Goal: Task Accomplishment & Management: Complete application form

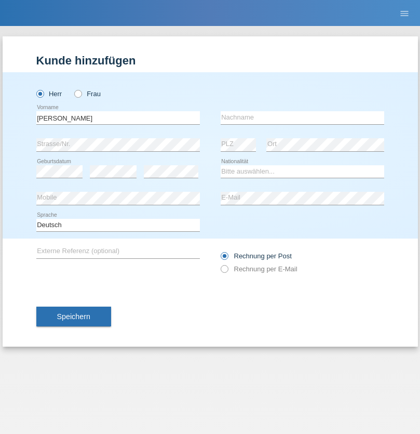
type input "David"
click at [302, 117] on input "text" at bounding box center [303, 117] width 164 height 13
type input "Senn"
select select "CH"
select select "en"
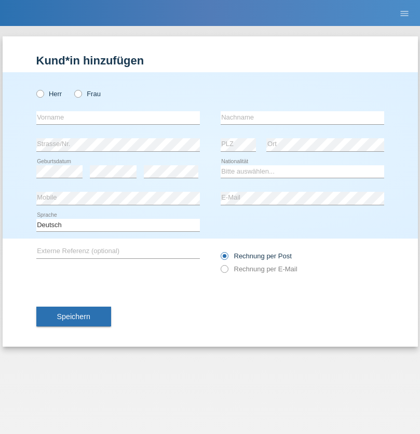
radio input "true"
click at [118, 117] on input "text" at bounding box center [118, 117] width 164 height 13
type input "[PERSON_NAME]"
click at [302, 117] on input "text" at bounding box center [303, 117] width 164 height 13
type input "Ramirez"
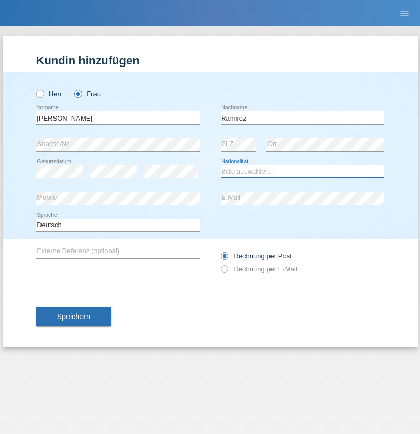
select select "CH"
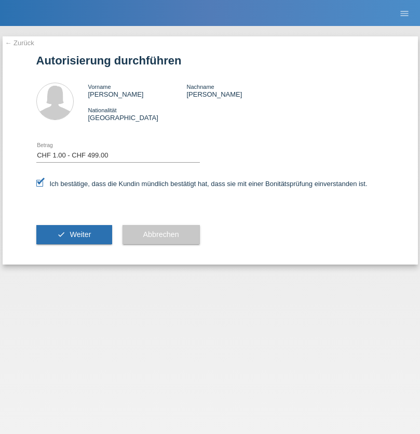
select select "1"
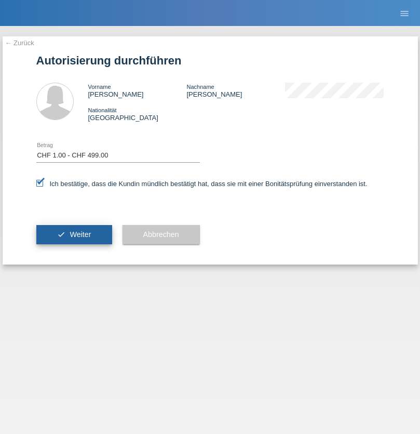
click at [74, 234] on span "Weiter" at bounding box center [80, 234] width 21 height 8
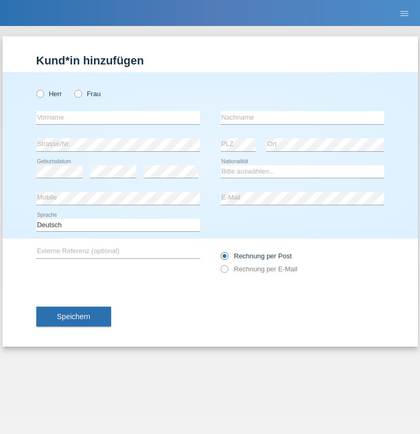
radio input "true"
click at [118, 117] on input "text" at bounding box center [118, 117] width 164 height 13
type input "Zsolt"
click at [302, 117] on input "text" at bounding box center [303, 117] width 164 height 13
type input "Kappelmayer"
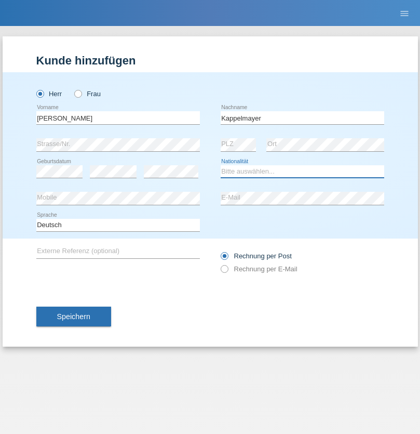
select select "MG"
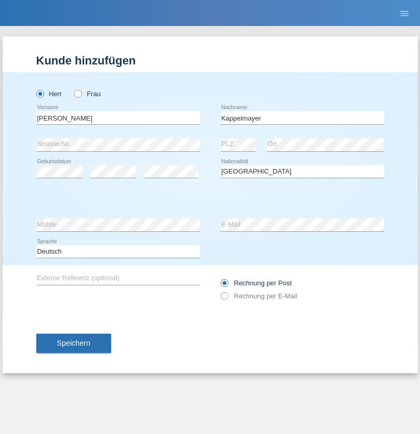
select select "C"
select select "21"
select select "08"
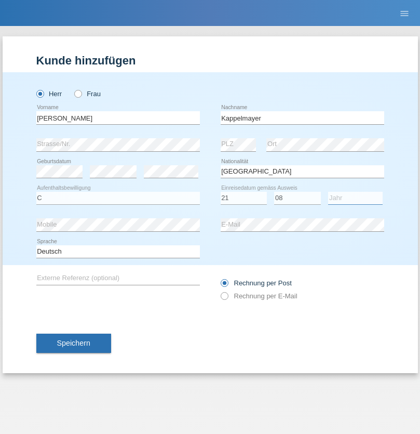
select select "1990"
select select "en"
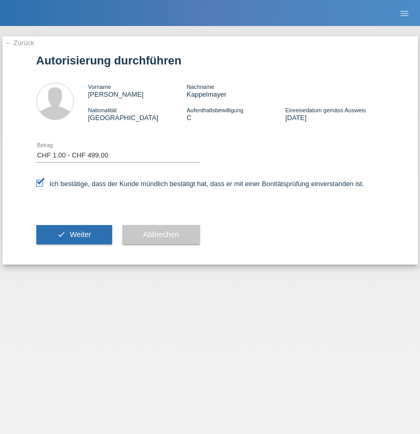
select select "1"
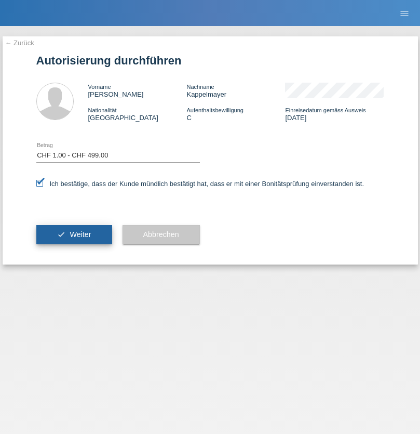
click at [74, 234] on span "Weiter" at bounding box center [80, 234] width 21 height 8
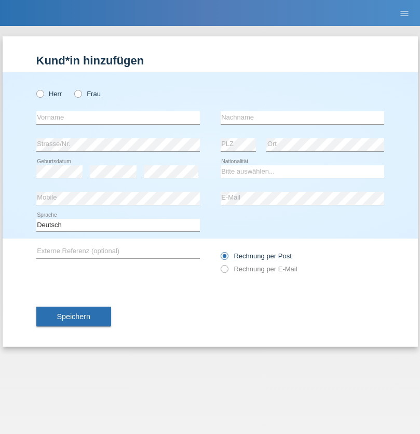
radio input "true"
click at [118, 117] on input "text" at bounding box center [118, 117] width 164 height 13
type input "Luis fernando"
click at [302, 117] on input "text" at bounding box center [303, 117] width 164 height 13
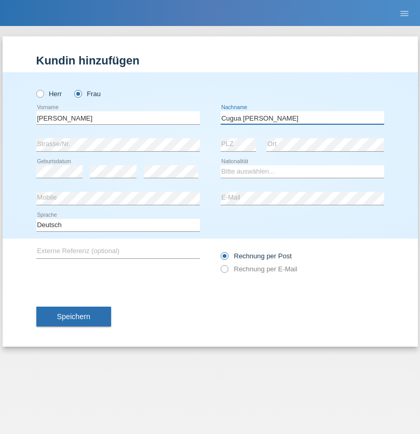
type input "Cugua [PERSON_NAME]"
select select "CH"
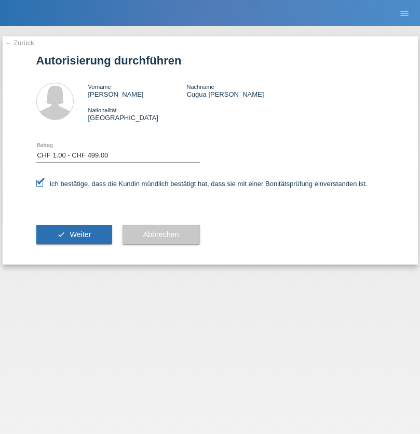
select select "1"
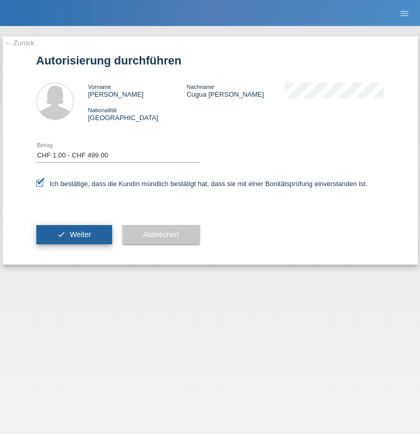
click at [74, 234] on span "Weiter" at bounding box center [80, 234] width 21 height 8
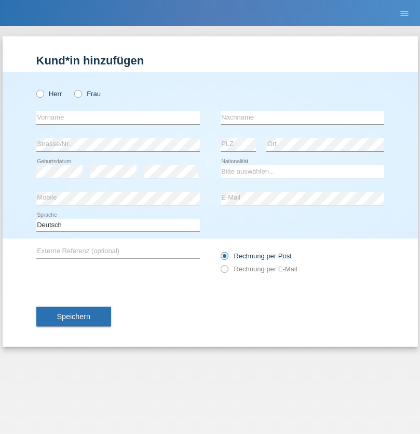
radio input "true"
click at [118, 117] on input "text" at bounding box center [118, 117] width 164 height 13
type input "[PERSON_NAME]"
click at [302, 117] on input "text" at bounding box center [303, 117] width 164 height 13
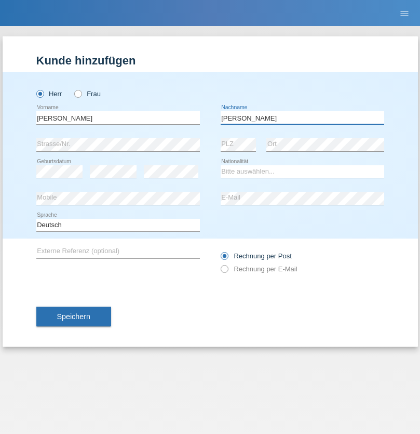
type input "[PERSON_NAME]"
select select "CH"
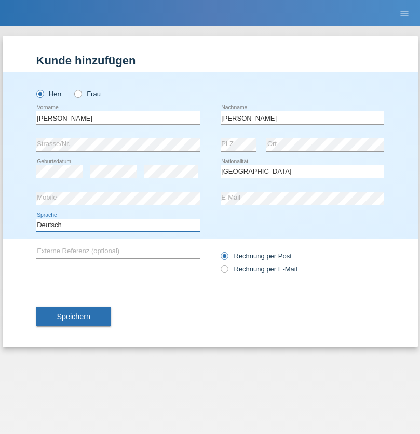
select select "en"
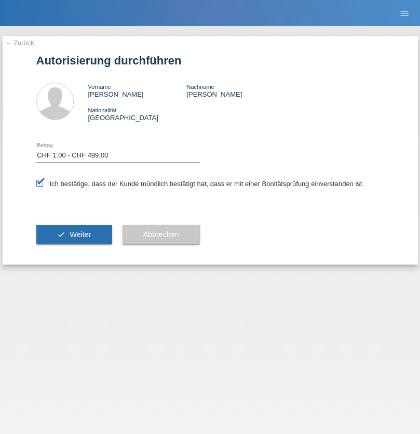
select select "1"
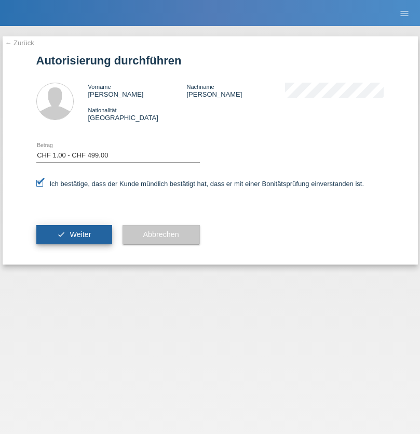
click at [74, 234] on span "Weiter" at bounding box center [80, 234] width 21 height 8
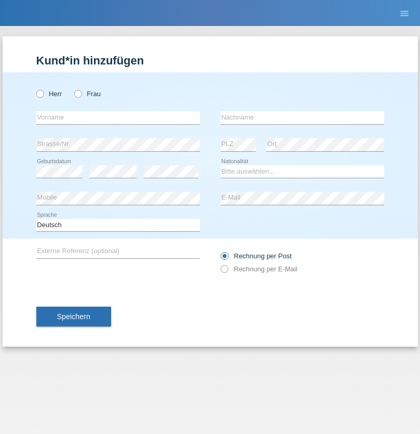
radio input "true"
click at [118, 117] on input "text" at bounding box center [118, 117] width 164 height 13
type input "Mohammad Qais"
click at [302, 117] on input "text" at bounding box center [303, 117] width 164 height 13
type input "Nemani"
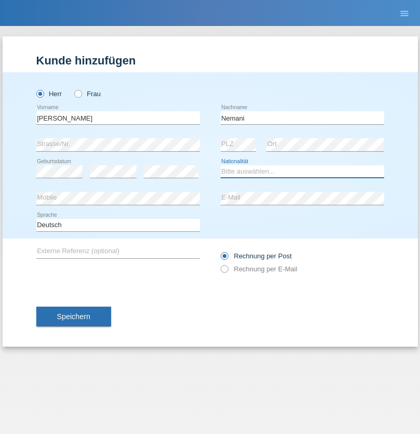
select select "AF"
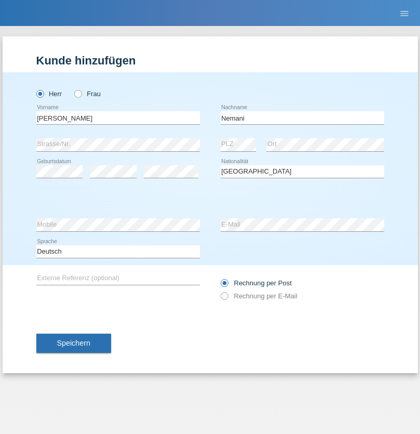
select select "C"
select select "02"
select select "01"
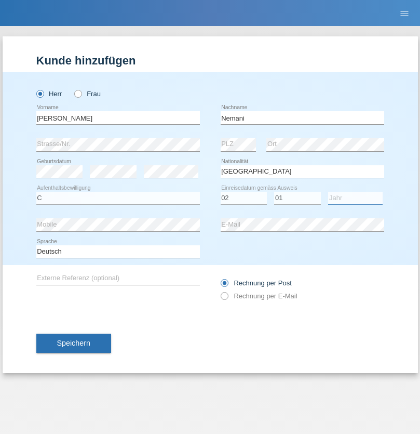
select select "2021"
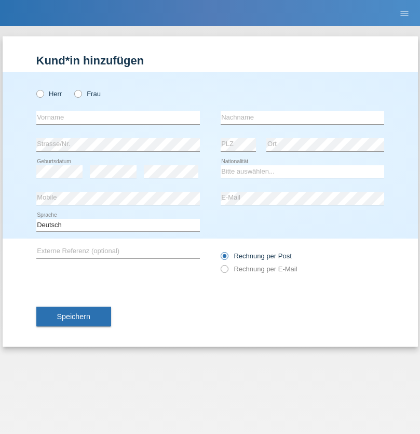
radio input "true"
click at [118, 117] on input "text" at bounding box center [118, 117] width 164 height 13
type input "Besart"
click at [302, 117] on input "text" at bounding box center [303, 117] width 164 height 13
type input "Emiri"
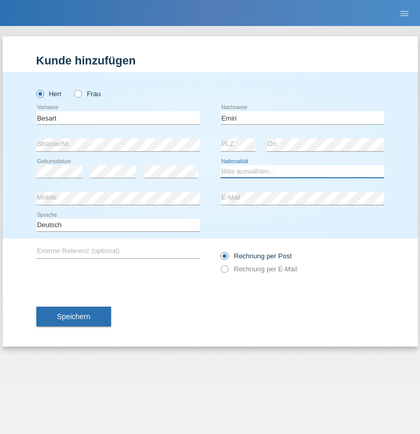
select select "XK"
select select "C"
select select "04"
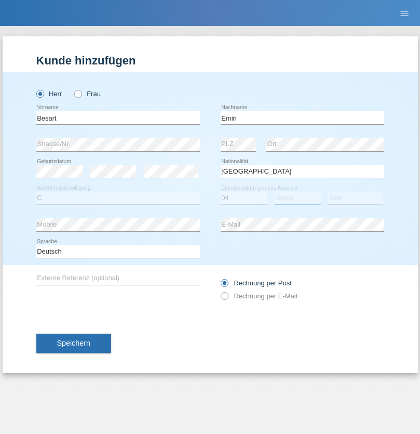
select select "04"
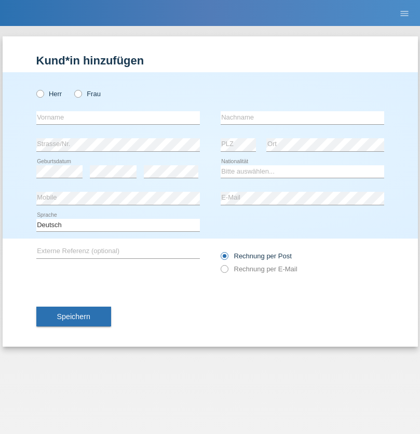
radio input "true"
click at [118, 117] on input "text" at bounding box center [118, 117] width 164 height 13
type input "[PERSON_NAME]"
click at [302, 117] on input "text" at bounding box center [303, 117] width 164 height 13
type input "Jacquet"
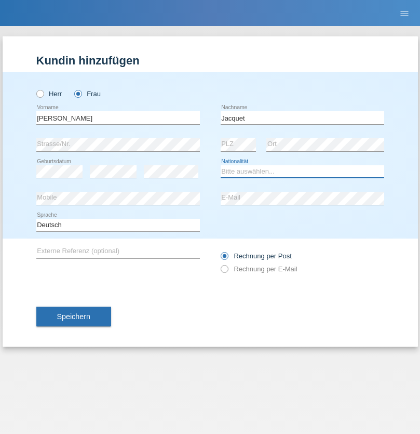
select select "CH"
radio input "true"
select select "DE"
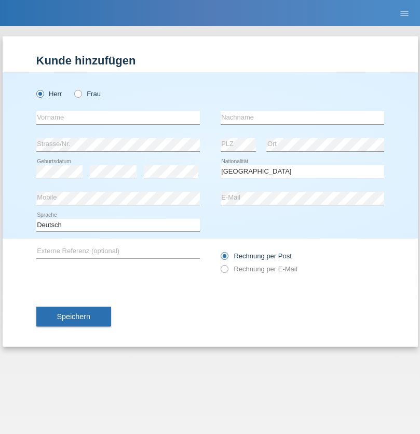
select select "C"
select select "07"
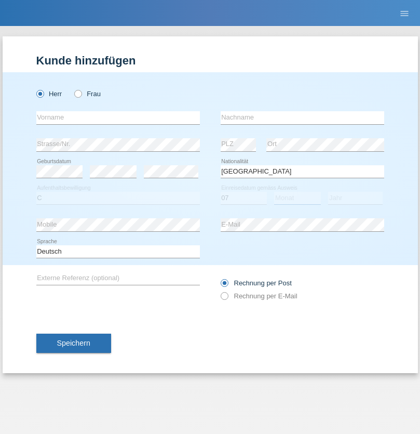
select select "11"
select select "1972"
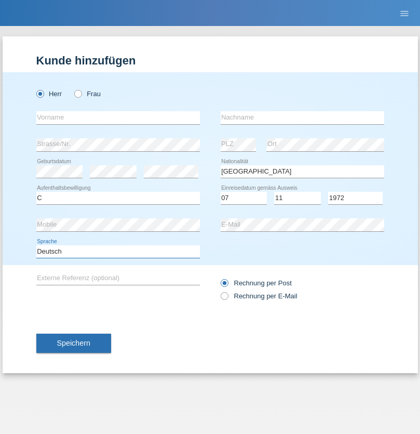
select select "en"
